Goal: Navigation & Orientation: Find specific page/section

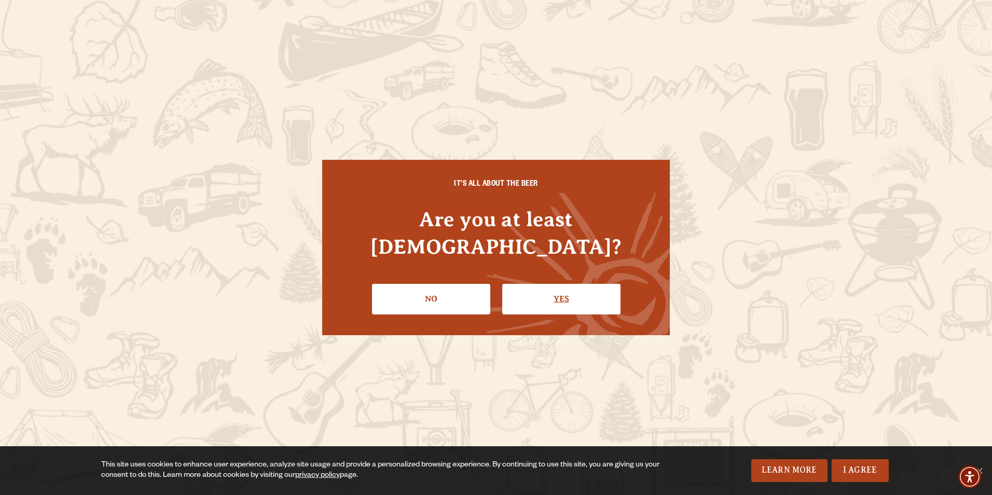
click at [550, 284] on link "Yes" at bounding box center [561, 299] width 118 height 30
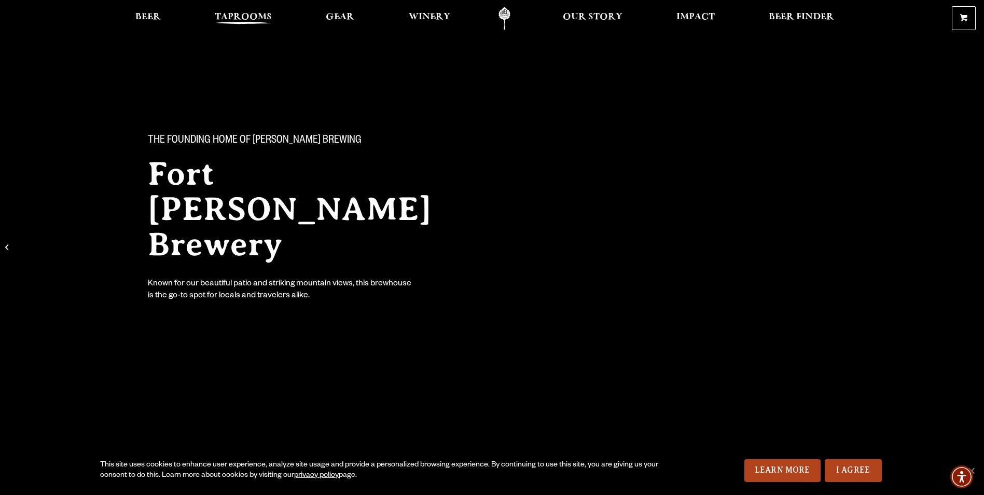
click at [258, 17] on span "Taprooms" at bounding box center [243, 17] width 57 height 8
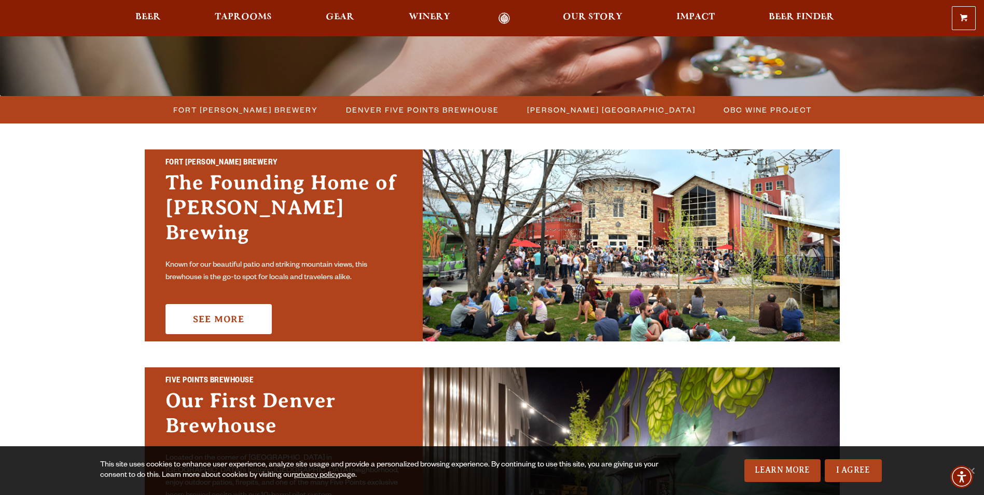
scroll to position [259, 0]
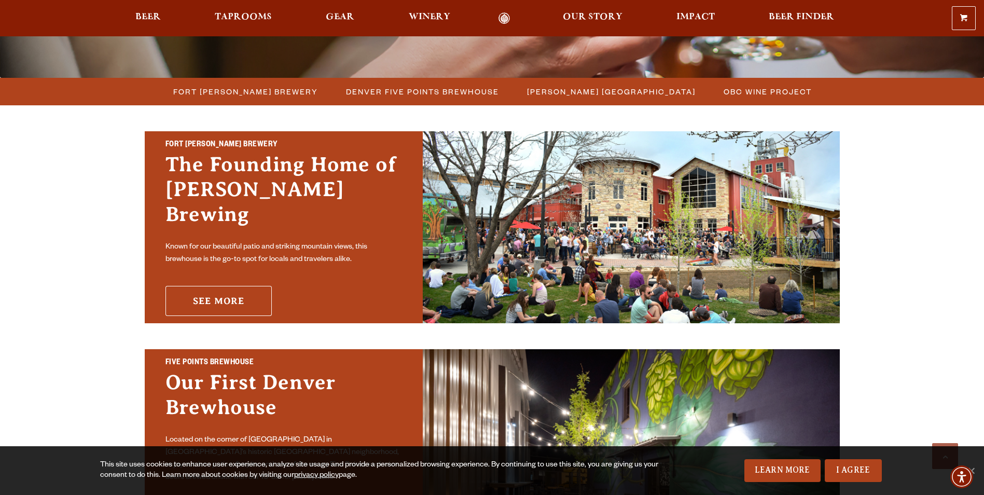
click at [245, 295] on link "See More" at bounding box center [218, 301] width 106 height 30
